Goal: Check status: Check status

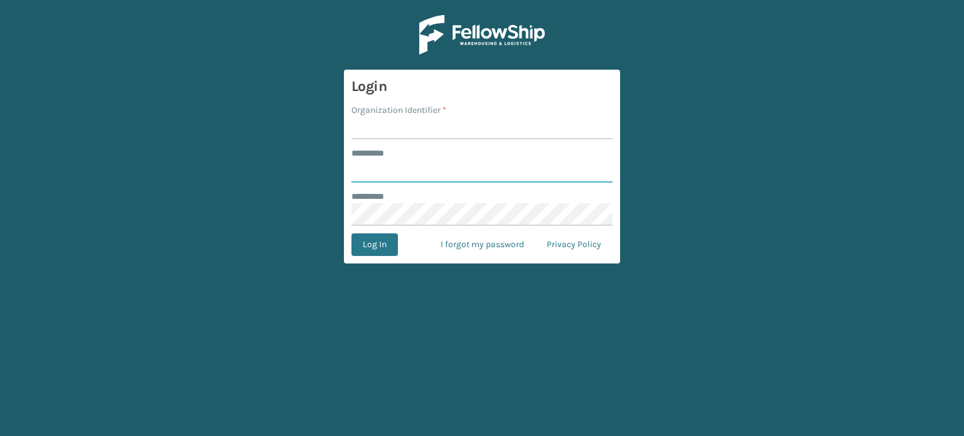
type input "******"
click at [455, 102] on form "Login Organization Identifier * ******** * ****** ******** * Log In I forgot my…" at bounding box center [482, 167] width 276 height 194
click at [448, 111] on div "Organization Identifier *" at bounding box center [482, 110] width 261 height 13
click at [441, 124] on input "Organization Identifier *" at bounding box center [482, 128] width 261 height 23
type input "SuperAdminOrganization"
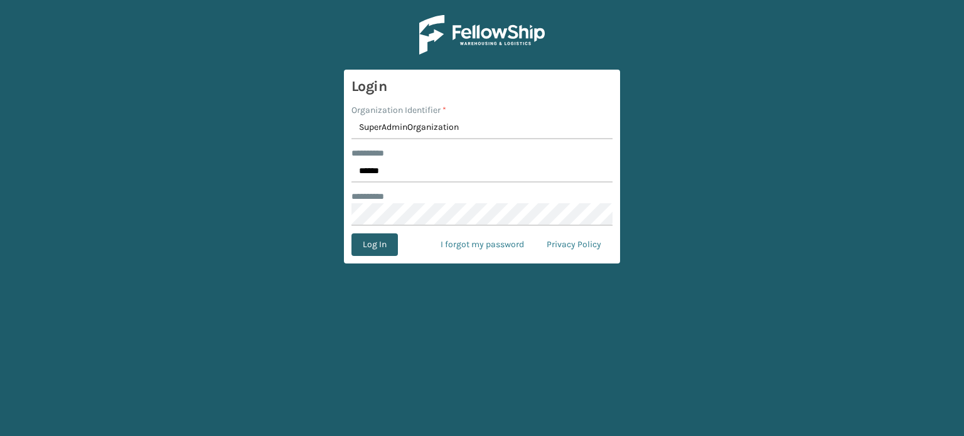
click at [372, 241] on button "Log In" at bounding box center [375, 245] width 46 height 23
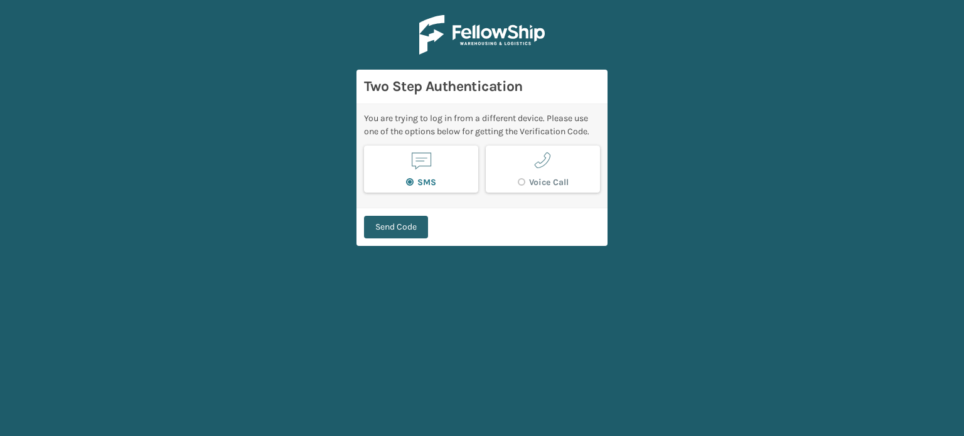
drag, startPoint x: 372, startPoint y: 241, endPoint x: 379, endPoint y: 229, distance: 14.3
click at [379, 229] on div "Send Code" at bounding box center [482, 227] width 251 height 38
click at [388, 225] on button "Send Code" at bounding box center [396, 227] width 64 height 23
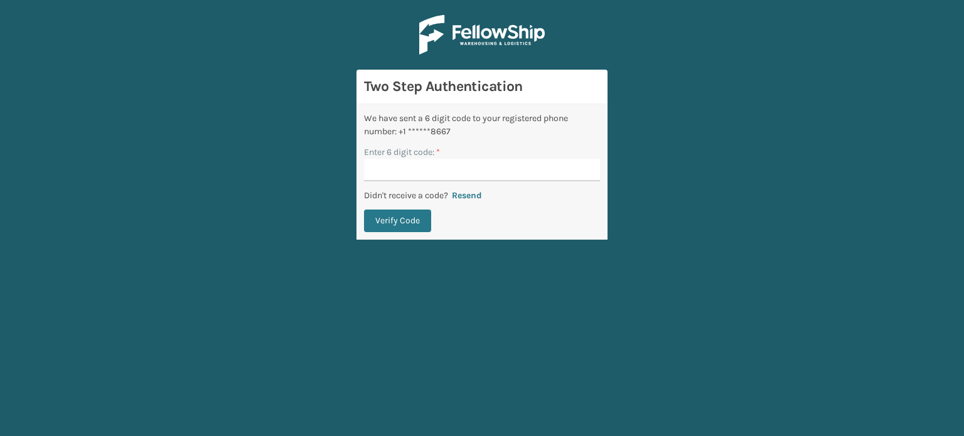
click at [413, 161] on input "Enter 6 digit code: *" at bounding box center [482, 170] width 236 height 23
type input "418878"
click at [364, 210] on button "Verify Code" at bounding box center [397, 221] width 67 height 23
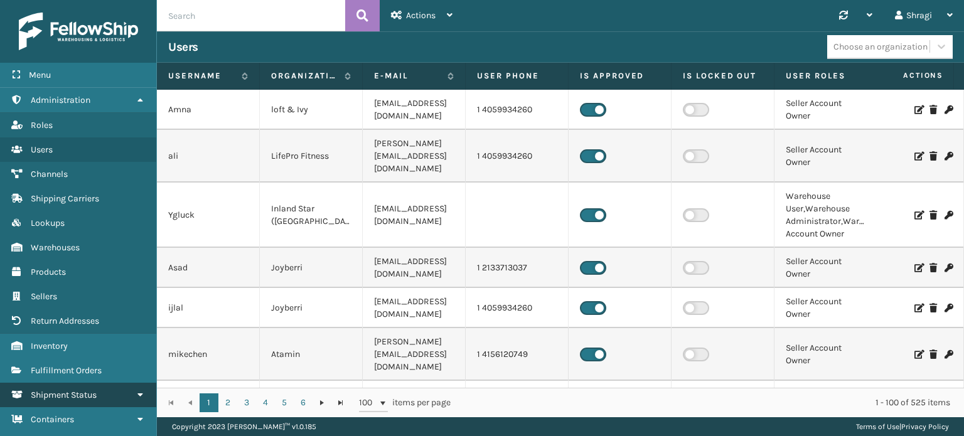
click at [128, 386] on link "Shipment Status" at bounding box center [78, 395] width 156 height 24
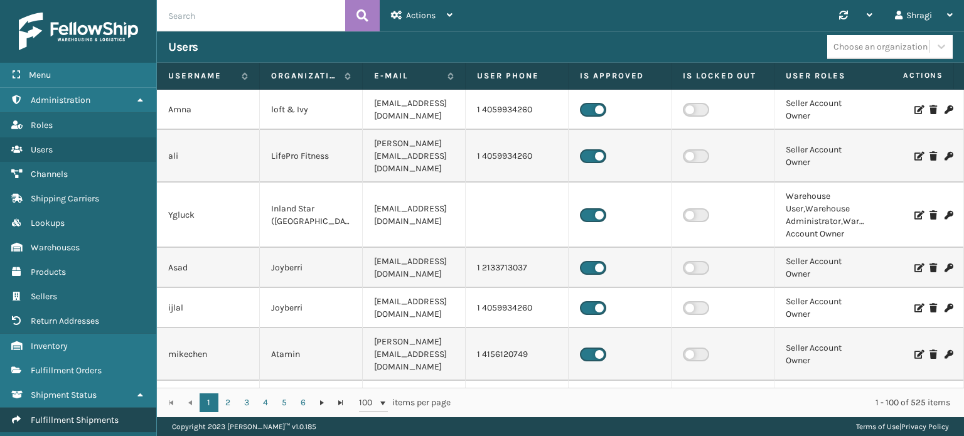
click at [73, 415] on span "Fulfillment Shipments" at bounding box center [75, 420] width 88 height 11
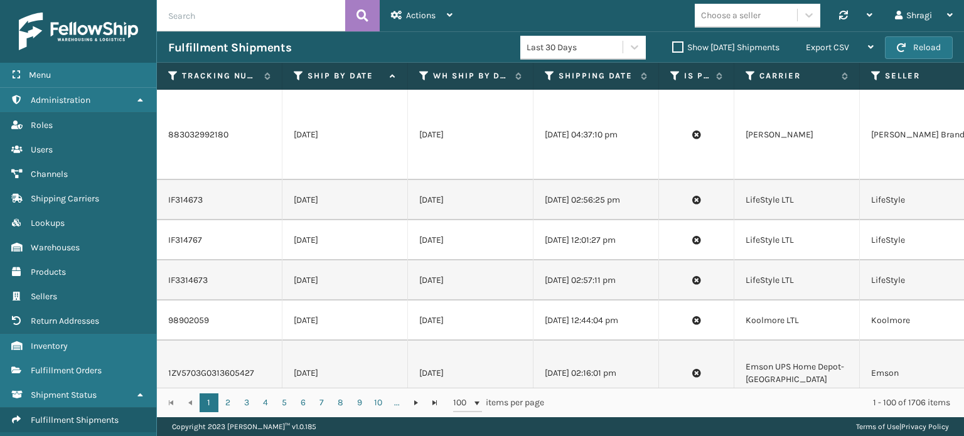
click at [541, 75] on th "Shipping Date" at bounding box center [597, 76] width 126 height 27
click at [547, 77] on icon at bounding box center [550, 75] width 10 height 11
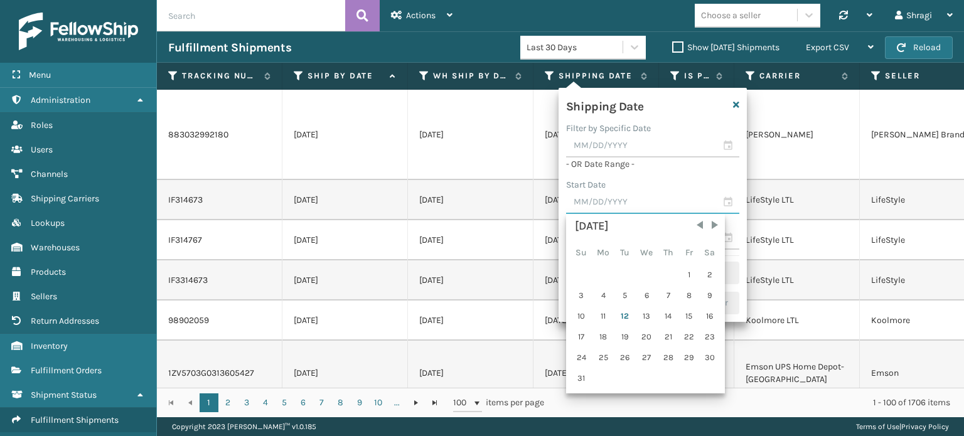
click at [607, 193] on input "text" at bounding box center [652, 203] width 173 height 23
click at [600, 307] on div "11" at bounding box center [603, 316] width 21 height 19
type input "[DATE]"
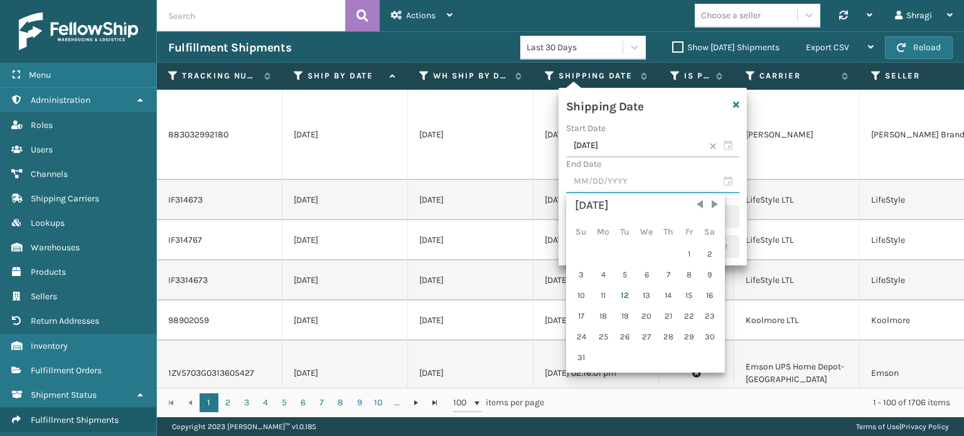
click at [604, 181] on input "text" at bounding box center [652, 182] width 173 height 23
click at [603, 289] on div "11" at bounding box center [603, 295] width 21 height 19
type input "[DATE]"
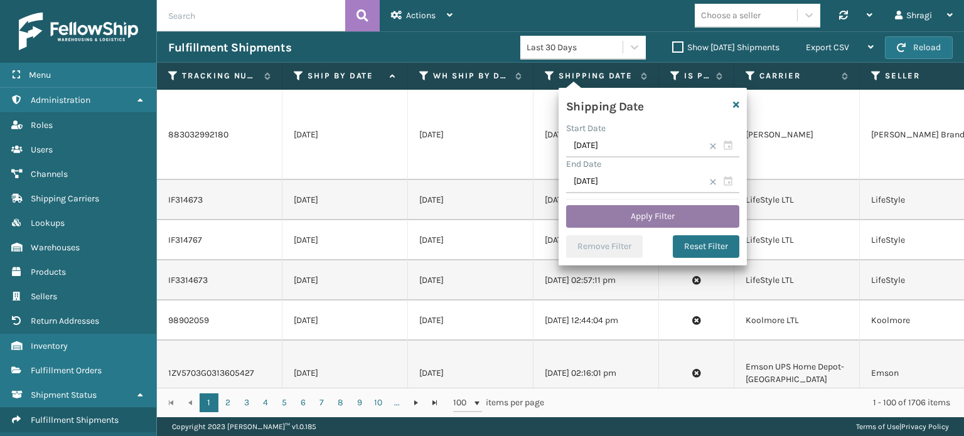
click at [613, 216] on button "Apply Filter" at bounding box center [652, 216] width 173 height 23
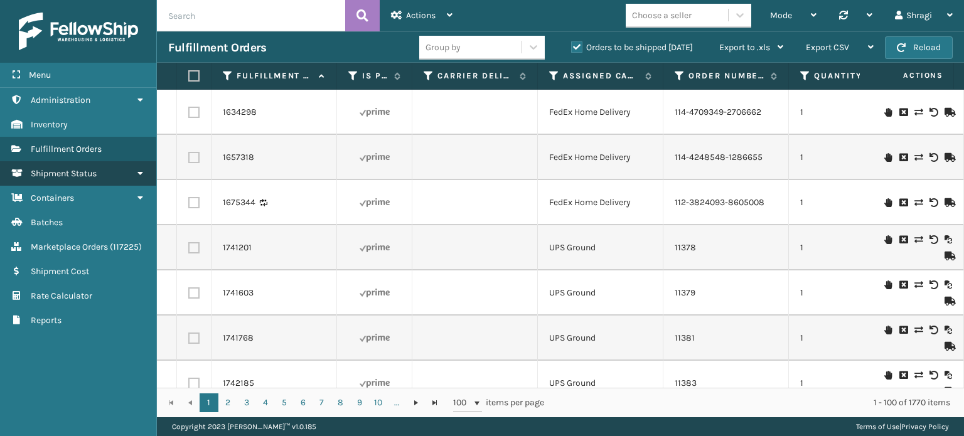
click at [89, 178] on span "Shipment Status" at bounding box center [64, 173] width 66 height 11
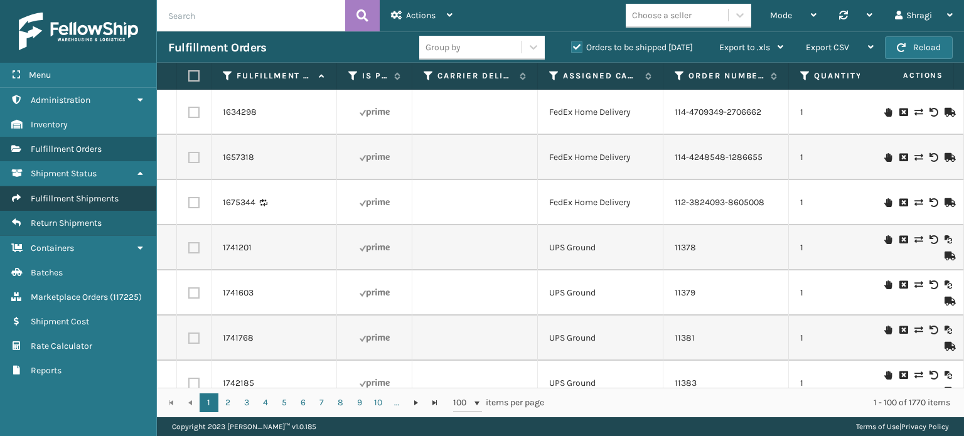
click at [74, 200] on span "Fulfillment Shipments" at bounding box center [75, 198] width 88 height 11
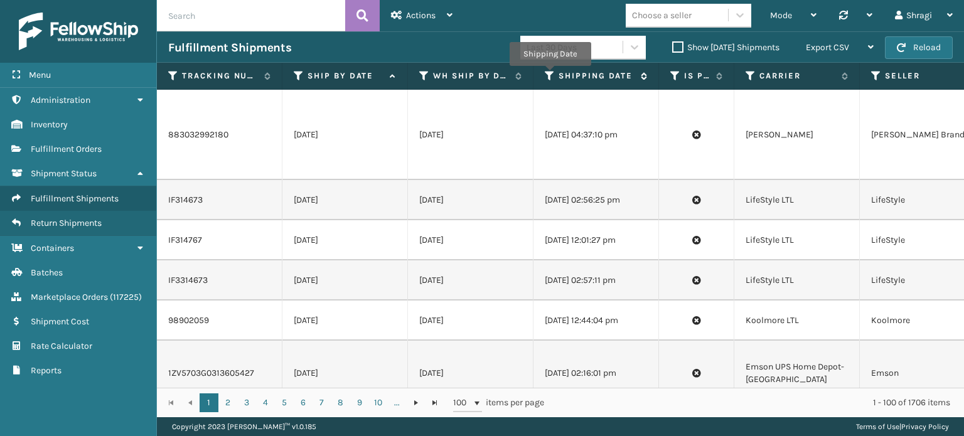
click at [550, 75] on icon at bounding box center [550, 75] width 10 height 11
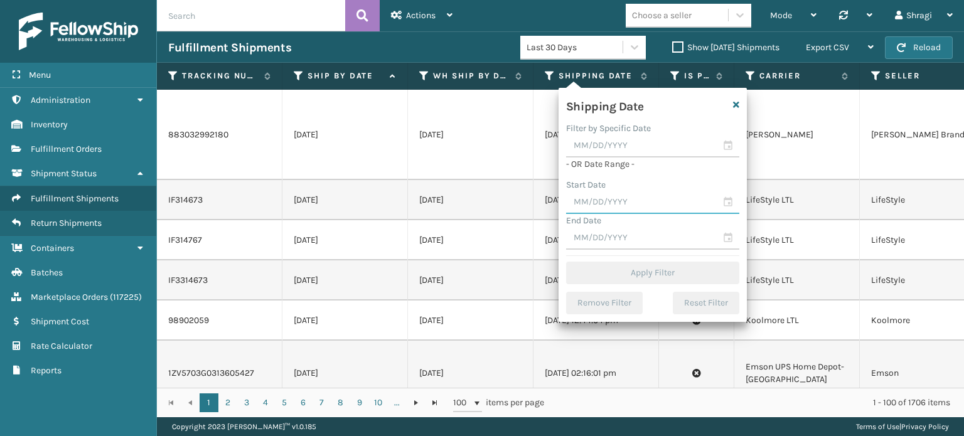
click at [604, 198] on input "text" at bounding box center [652, 203] width 173 height 23
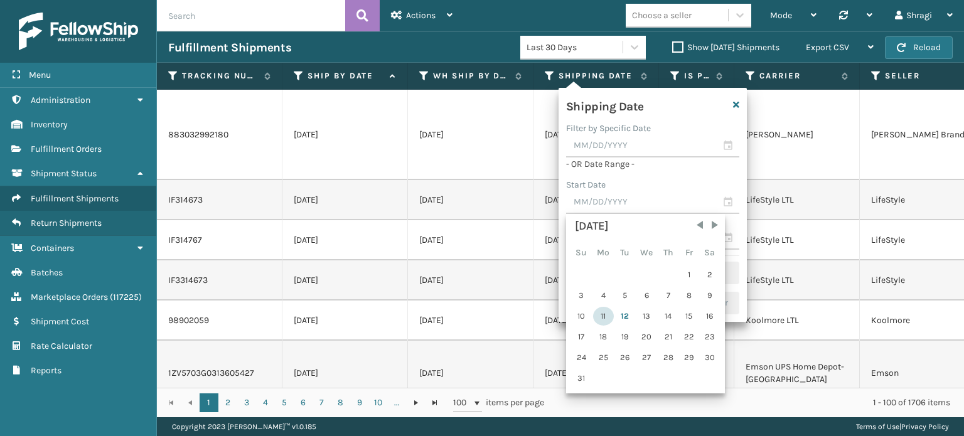
click at [607, 308] on div "11" at bounding box center [603, 316] width 21 height 19
type input "[DATE]"
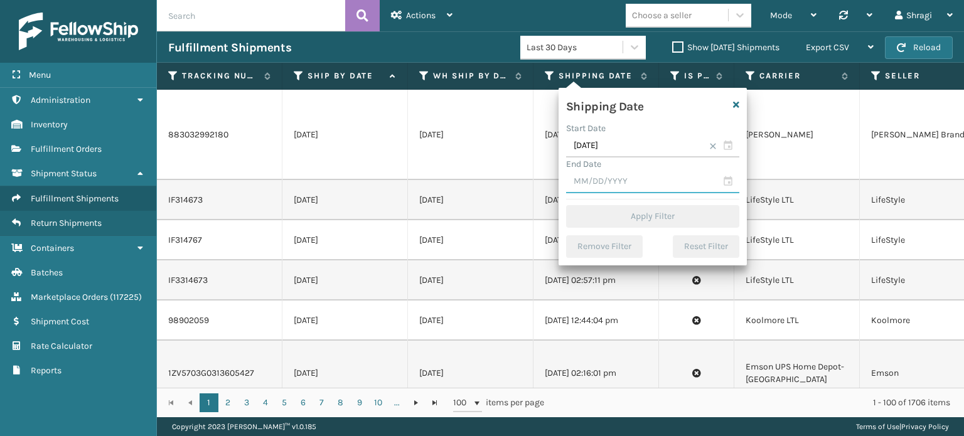
click at [603, 183] on input "text" at bounding box center [652, 182] width 173 height 23
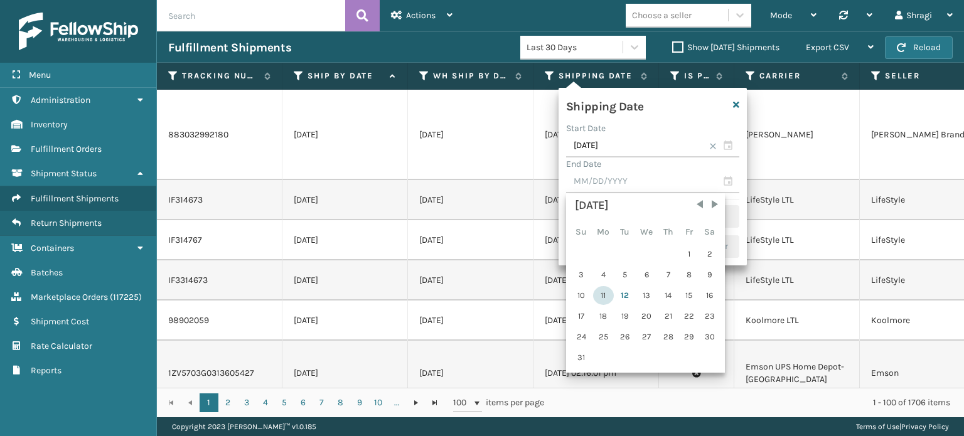
click at [601, 293] on div "11" at bounding box center [603, 295] width 21 height 19
type input "[DATE]"
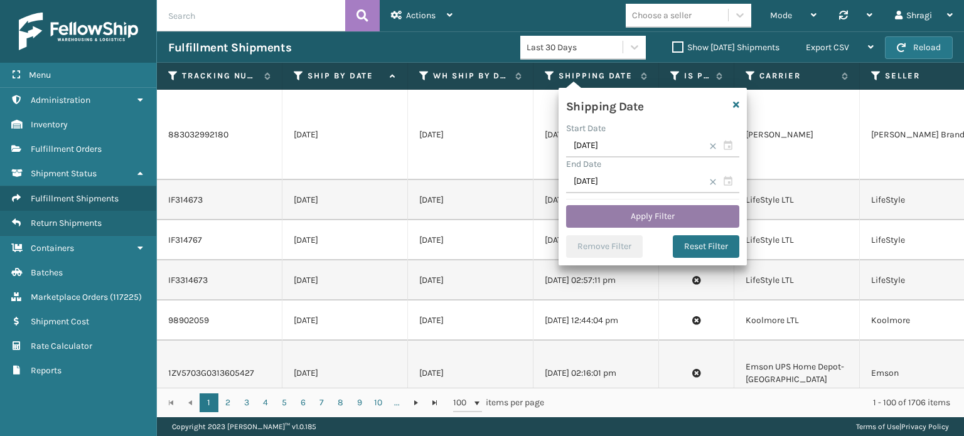
click at [602, 220] on button "Apply Filter" at bounding box center [652, 216] width 173 height 23
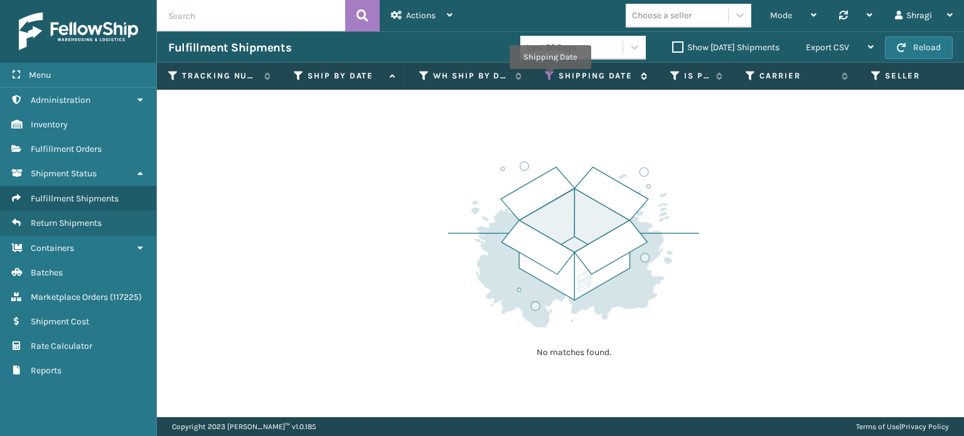
click at [550, 78] on icon at bounding box center [550, 75] width 10 height 11
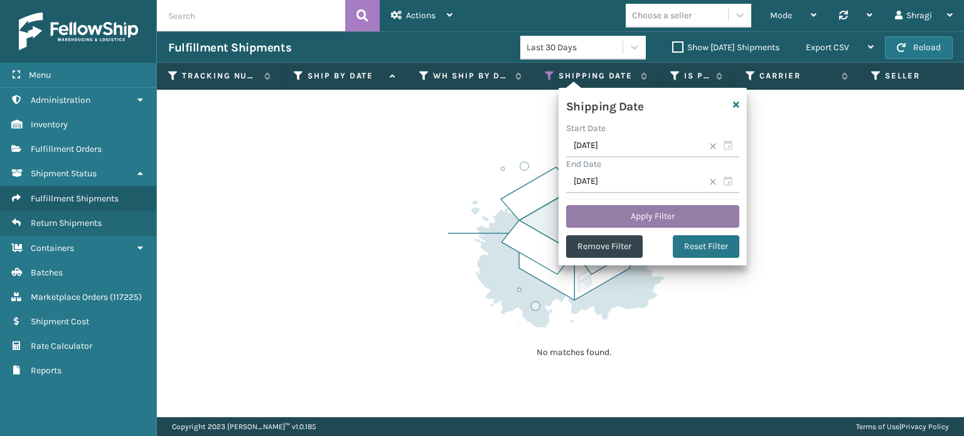
click at [595, 215] on button "Apply Filter" at bounding box center [652, 216] width 173 height 23
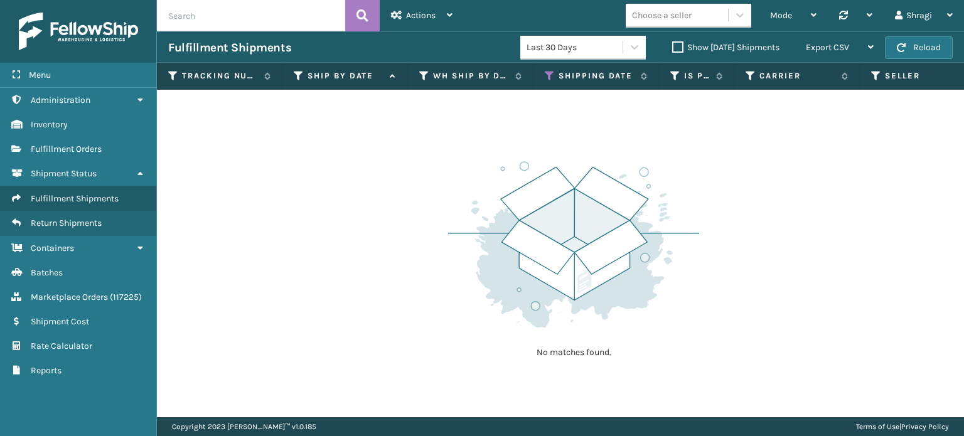
click at [580, 52] on div "Last 30 Days" at bounding box center [575, 47] width 97 height 13
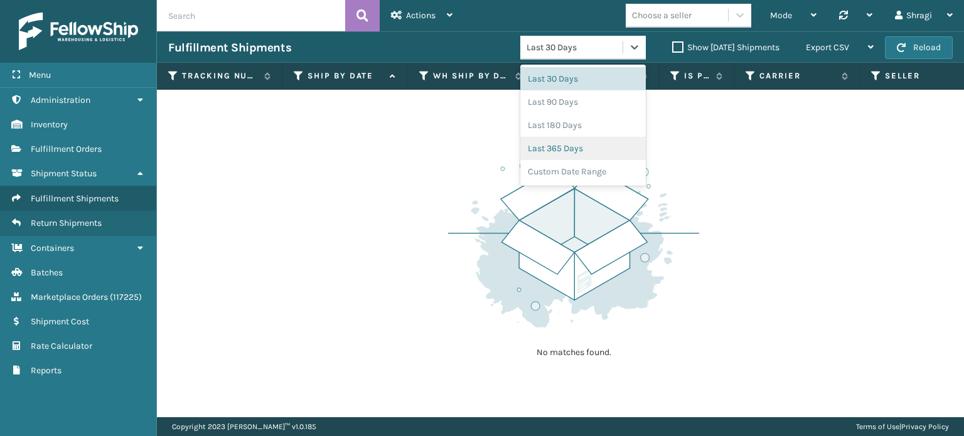
click at [555, 153] on div "Last 365 Days" at bounding box center [584, 148] width 126 height 23
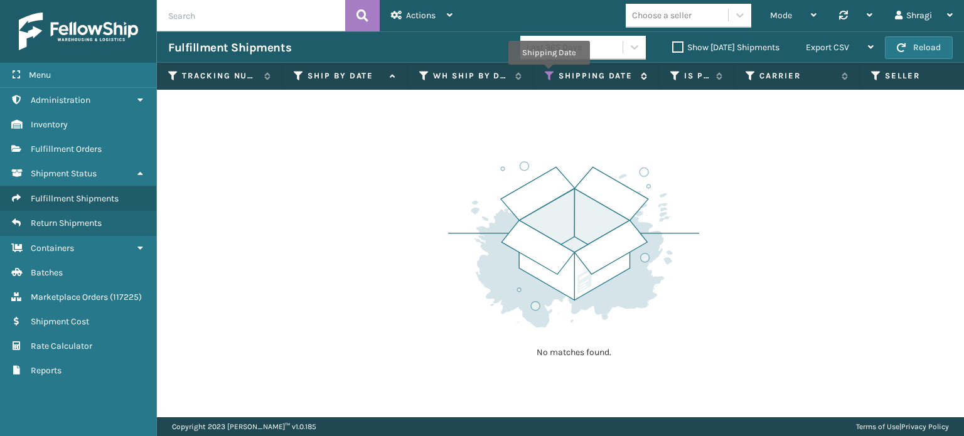
click at [549, 73] on icon at bounding box center [550, 75] width 10 height 11
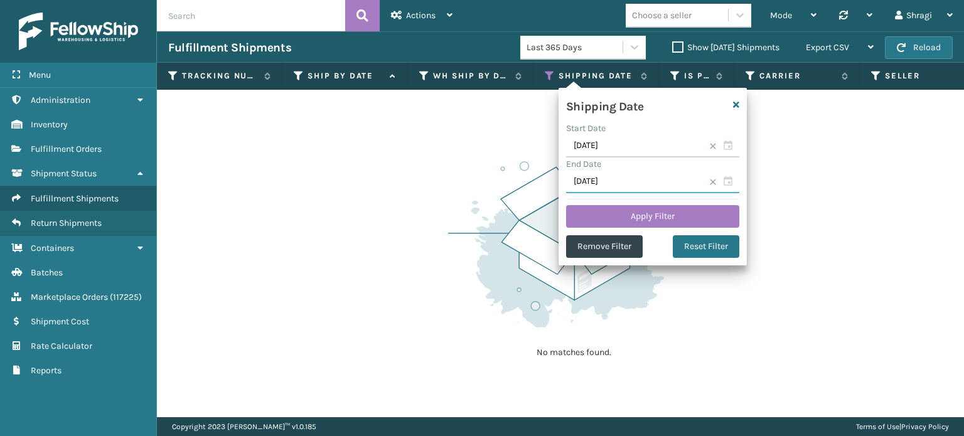
click at [605, 180] on input "[DATE]" at bounding box center [652, 182] width 173 height 23
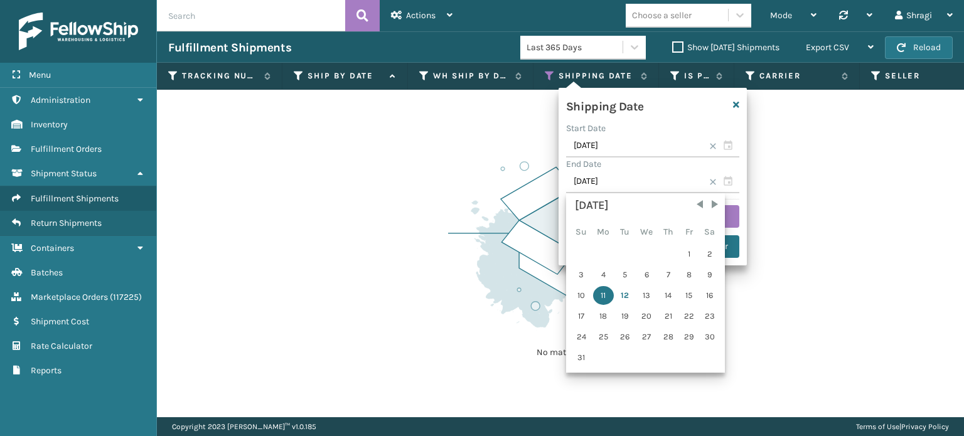
click at [605, 291] on div "11" at bounding box center [603, 295] width 21 height 19
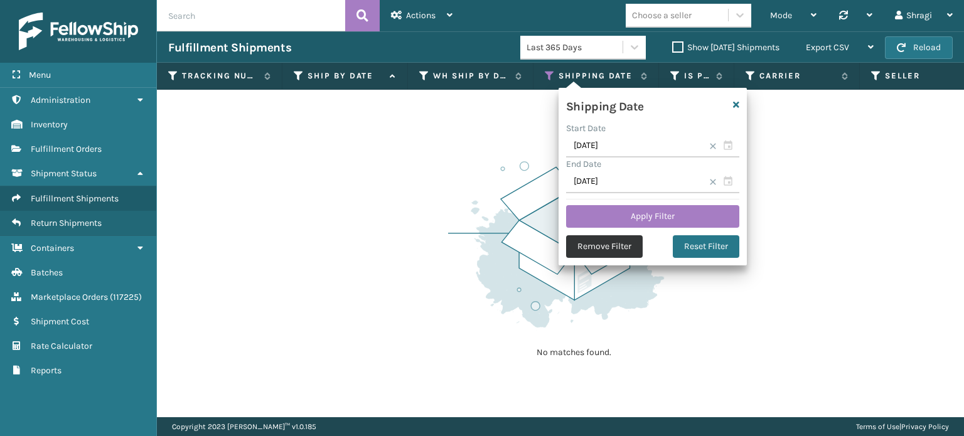
click at [613, 242] on button "Remove Filter" at bounding box center [604, 246] width 77 height 23
